Goal: Obtain resource: Download file/media

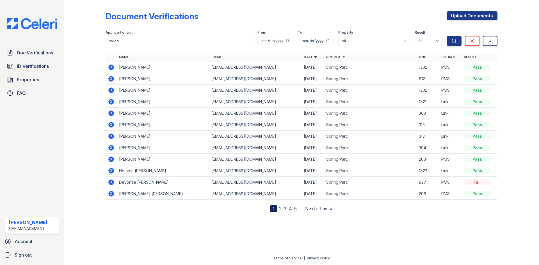
type input "wood"
click at [447, 36] on button "Search" at bounding box center [454, 41] width 15 height 10
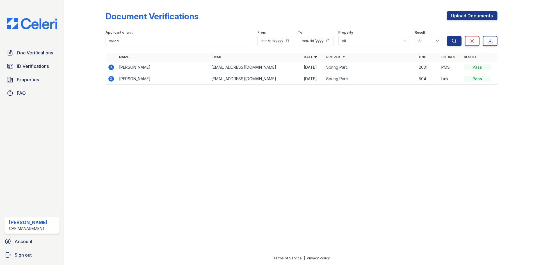
click at [114, 71] on icon at bounding box center [111, 67] width 7 height 7
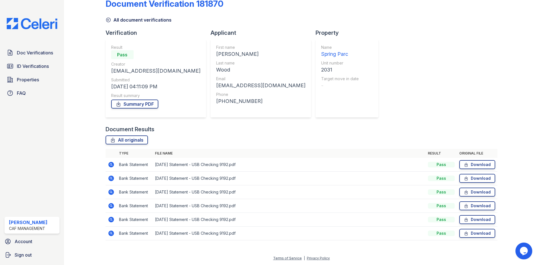
scroll to position [82, 0]
click at [41, 70] on span "ID Verifications" at bounding box center [33, 66] width 32 height 7
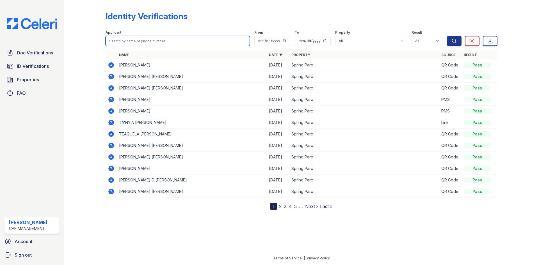
click at [153, 46] on input "search" at bounding box center [178, 41] width 144 height 10
type input "wood"
click at [447, 36] on button "Search" at bounding box center [454, 41] width 15 height 10
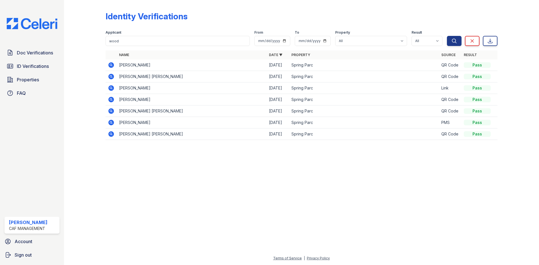
click at [114, 68] on icon at bounding box center [111, 65] width 6 height 6
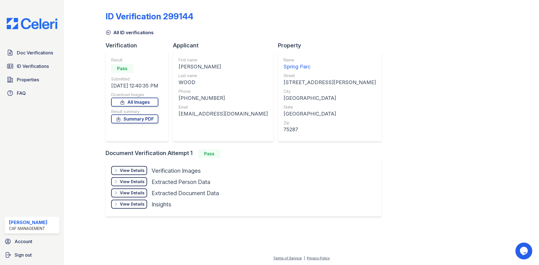
scroll to position [38, 0]
click at [158, 114] on link "Summary PDF" at bounding box center [134, 118] width 47 height 9
click at [145, 171] on div "View Details" at bounding box center [132, 171] width 25 height 6
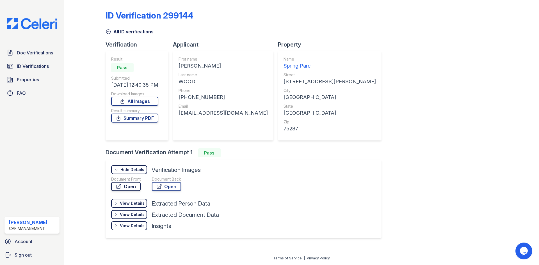
click at [141, 191] on link "Open" at bounding box center [125, 186] width 29 height 9
click at [51, 56] on span "Doc Verifications" at bounding box center [35, 52] width 36 height 7
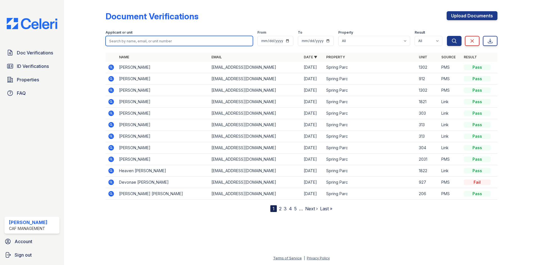
click at [161, 46] on input "search" at bounding box center [179, 41] width 147 height 10
type input "wood"
click at [447, 36] on button "Search" at bounding box center [454, 41] width 15 height 10
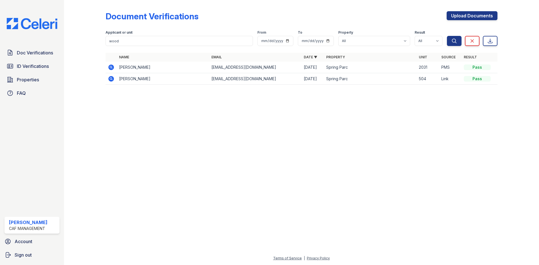
click at [111, 68] on icon at bounding box center [110, 66] width 1 height 1
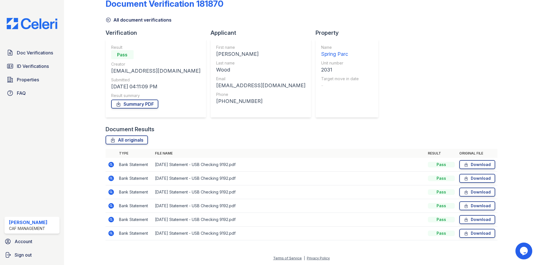
scroll to position [82, 0]
click at [465, 160] on link "Download" at bounding box center [477, 164] width 36 height 9
click at [469, 174] on link "Download" at bounding box center [477, 178] width 36 height 9
click at [475, 174] on link "Download" at bounding box center [477, 178] width 36 height 9
click at [476, 188] on link "Download" at bounding box center [477, 192] width 36 height 9
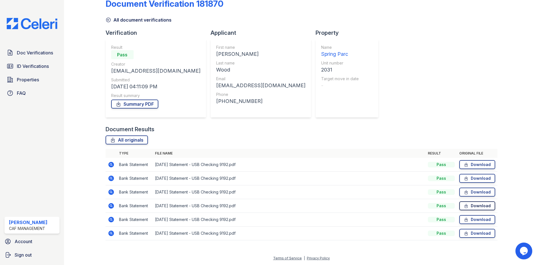
click at [477, 201] on link "Download" at bounding box center [477, 205] width 36 height 9
click at [478, 215] on link "Download" at bounding box center [477, 219] width 36 height 9
click at [479, 229] on link "Download" at bounding box center [477, 233] width 36 height 9
click at [42, 56] on span "Doc Verifications" at bounding box center [35, 52] width 36 height 7
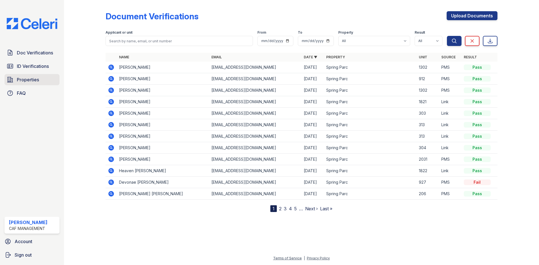
click at [37, 83] on span "Properties" at bounding box center [28, 79] width 22 height 7
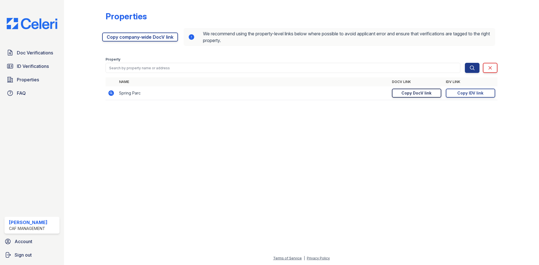
click at [401, 96] on div "Copy DocV link" at bounding box center [416, 93] width 30 height 6
